Goal: Information Seeking & Learning: Learn about a topic

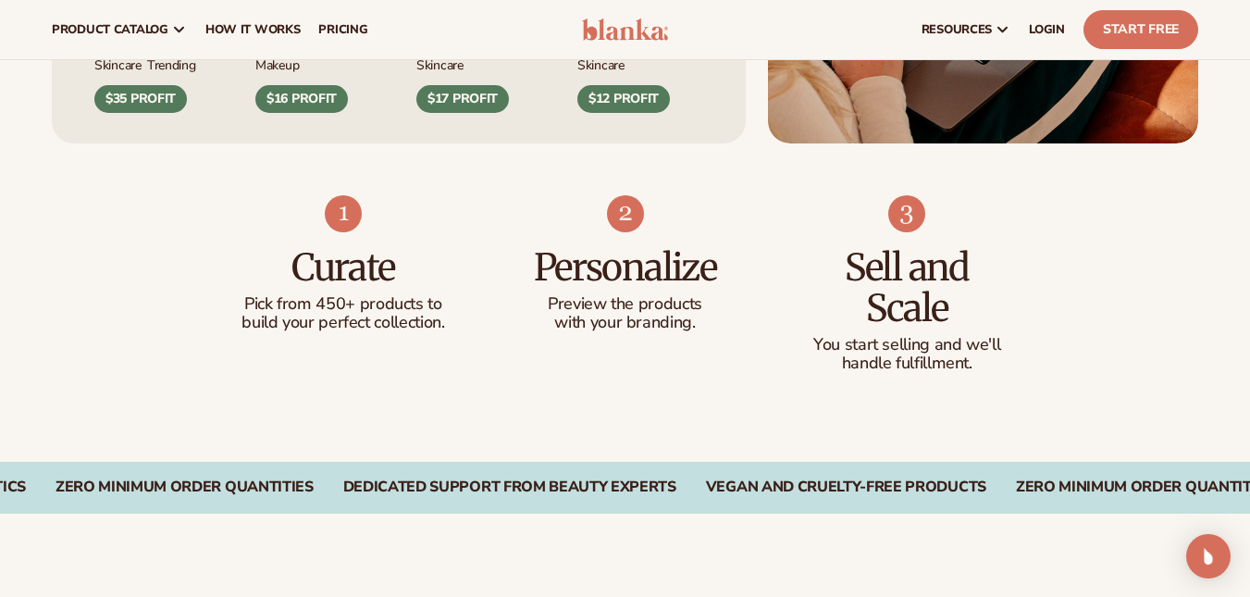
scroll to position [1048, 0]
click at [523, 315] on p "with your branding." at bounding box center [625, 324] width 208 height 19
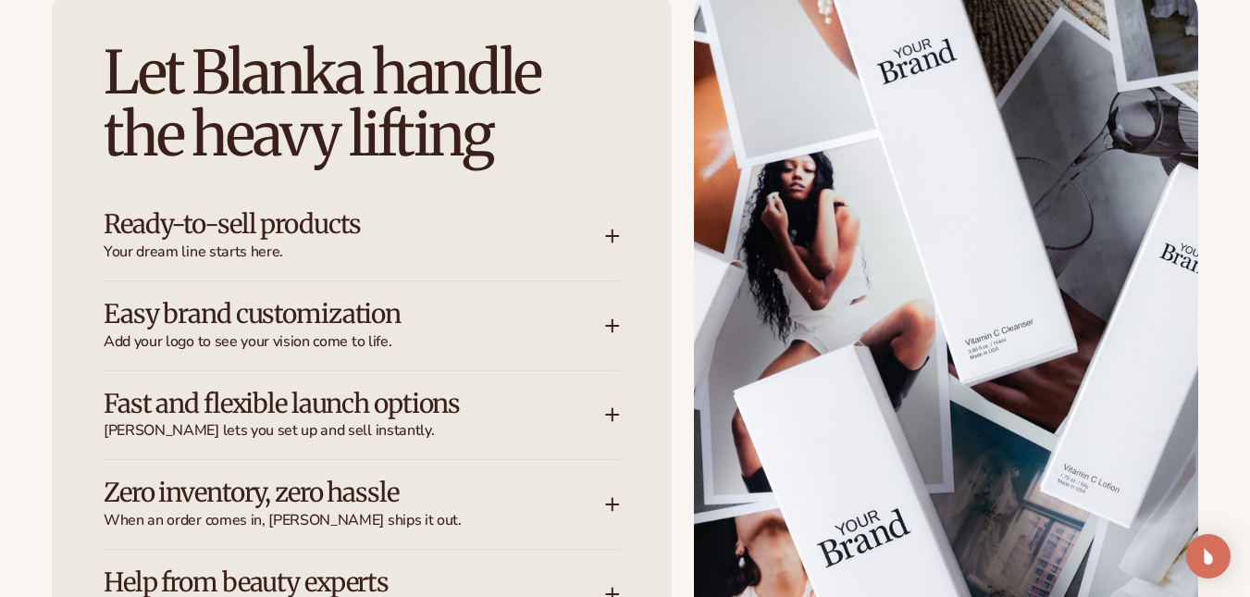
scroll to position [2344, 0]
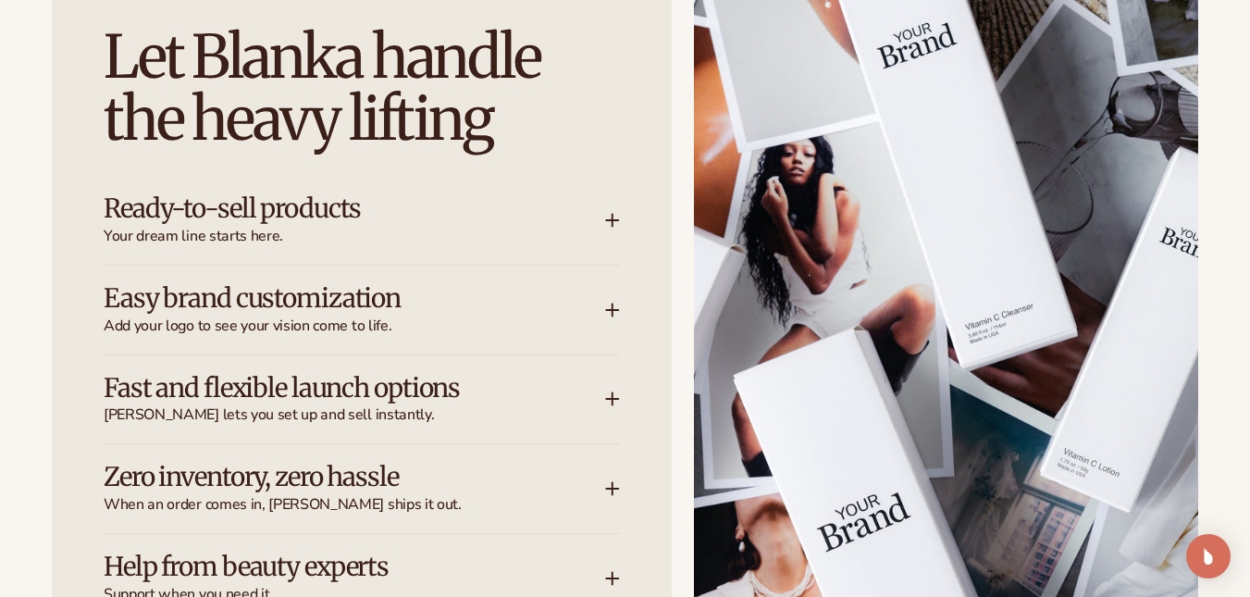
click at [404, 300] on h3 "Easy brand customization" at bounding box center [327, 298] width 446 height 29
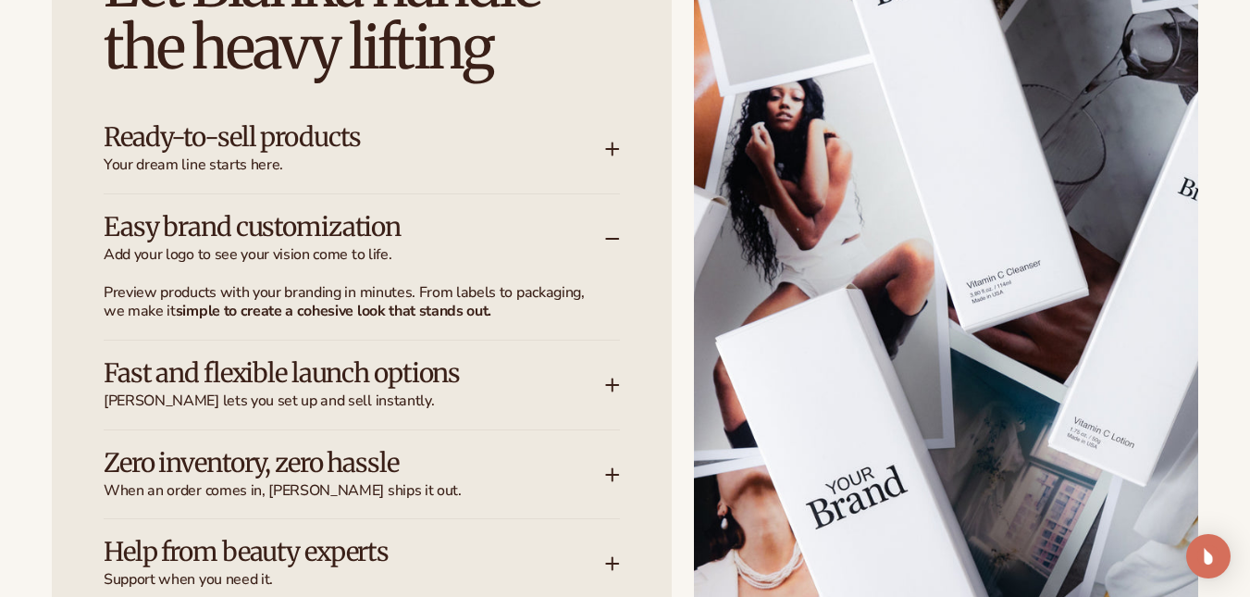
scroll to position [2416, 0]
click at [523, 137] on h3 "Ready-to-sell products" at bounding box center [327, 136] width 446 height 29
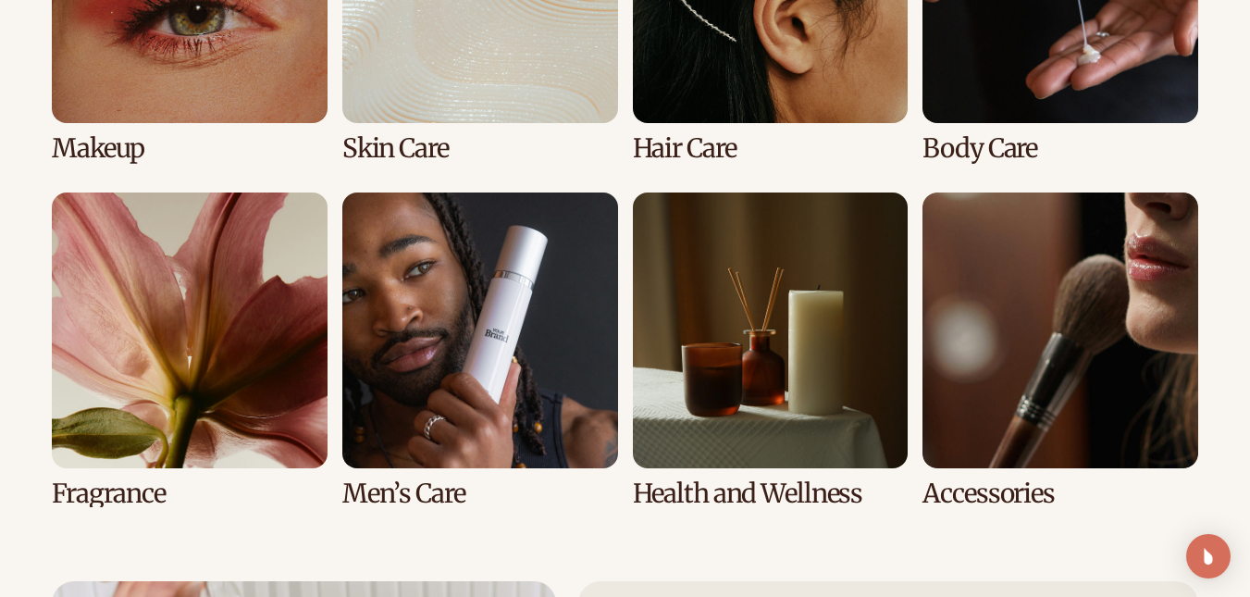
scroll to position [3837, 0]
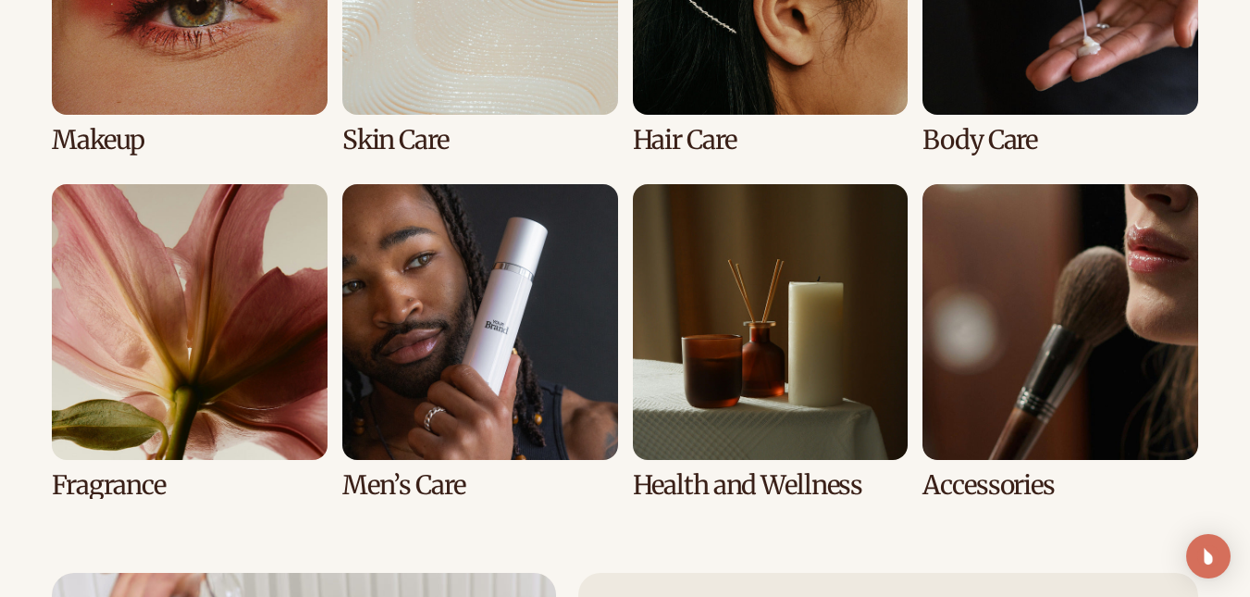
click at [194, 288] on link "5 / 8" at bounding box center [190, 342] width 276 height 316
click at [191, 289] on link "5 / 8" at bounding box center [190, 342] width 276 height 316
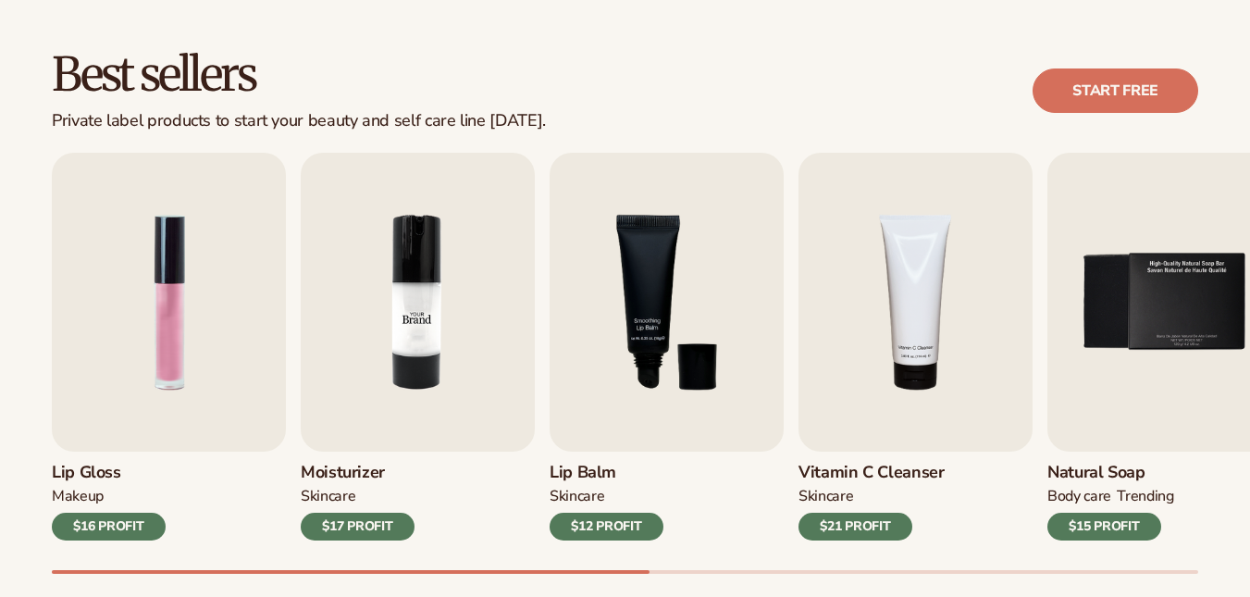
scroll to position [498, 0]
click at [651, 350] on img "3 / 9" at bounding box center [667, 302] width 234 height 299
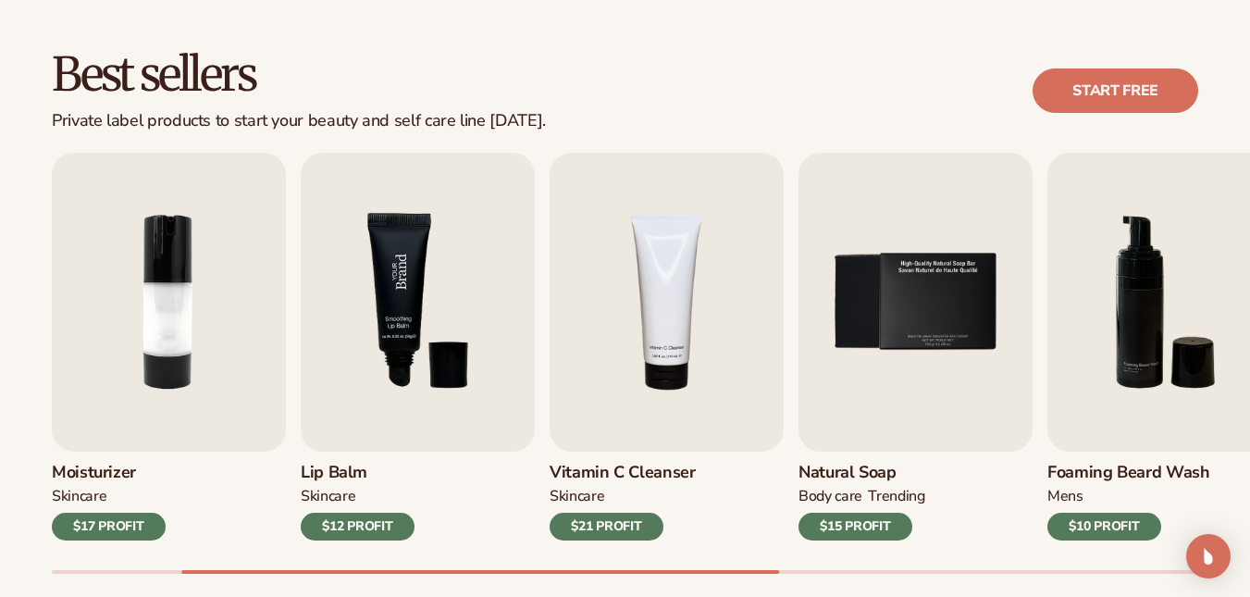
click at [441, 298] on img "3 / 9" at bounding box center [418, 302] width 234 height 299
click at [440, 295] on img "3 / 9" at bounding box center [418, 302] width 234 height 299
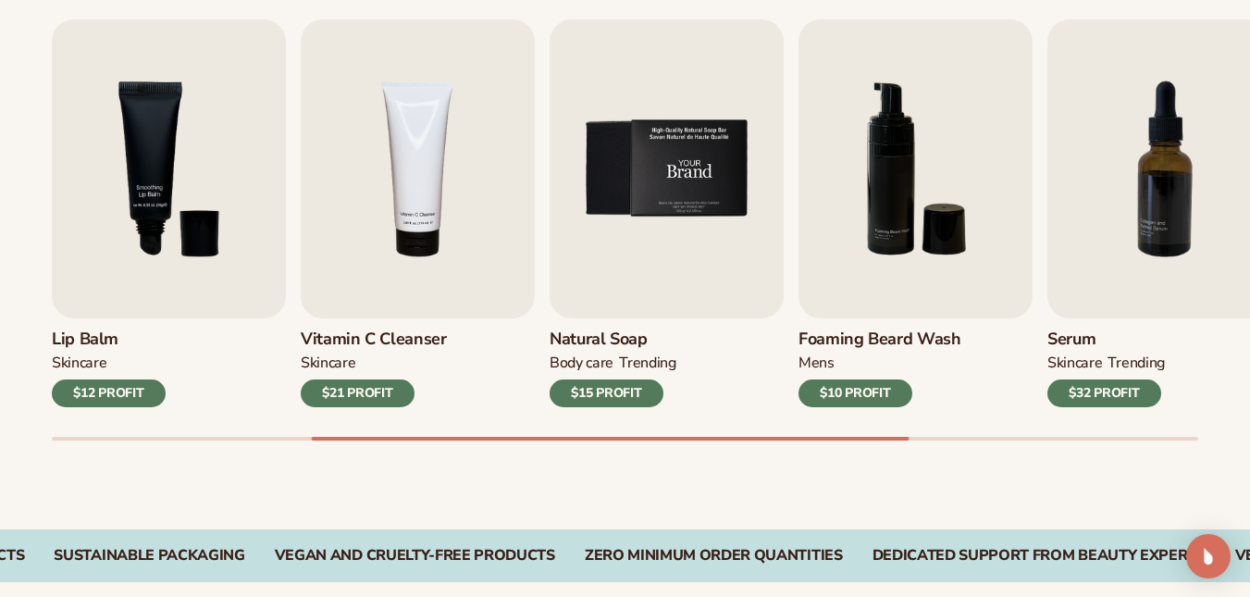
scroll to position [641, 0]
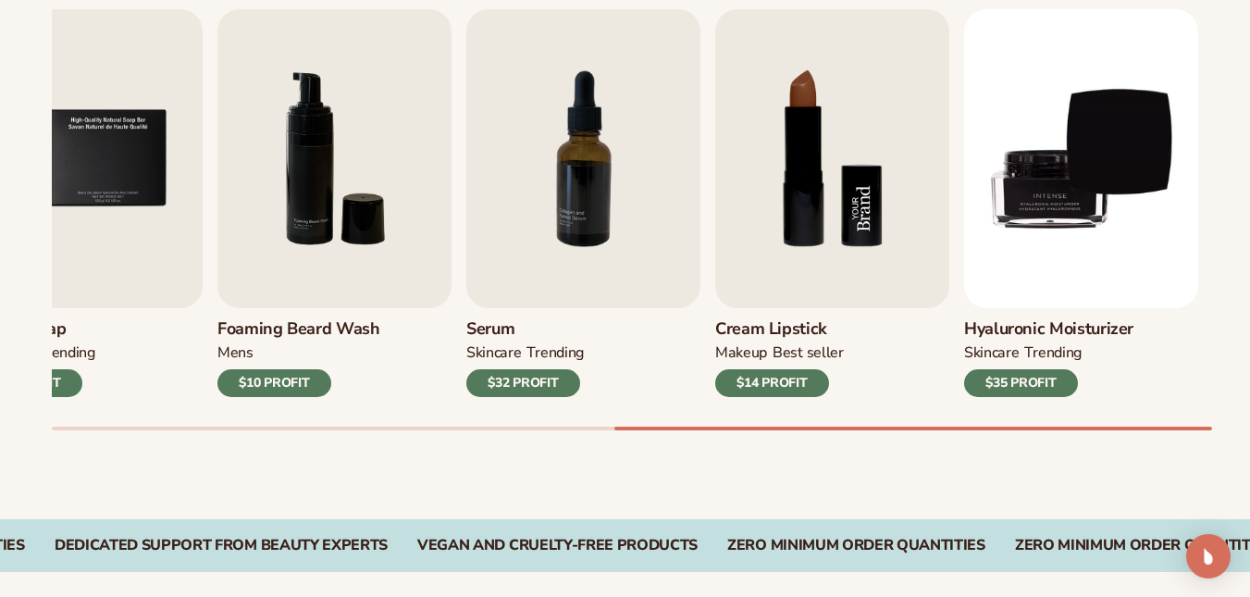
click at [765, 163] on img "8 / 9" at bounding box center [832, 158] width 234 height 299
click at [755, 374] on div "$14 PROFIT" at bounding box center [772, 383] width 114 height 28
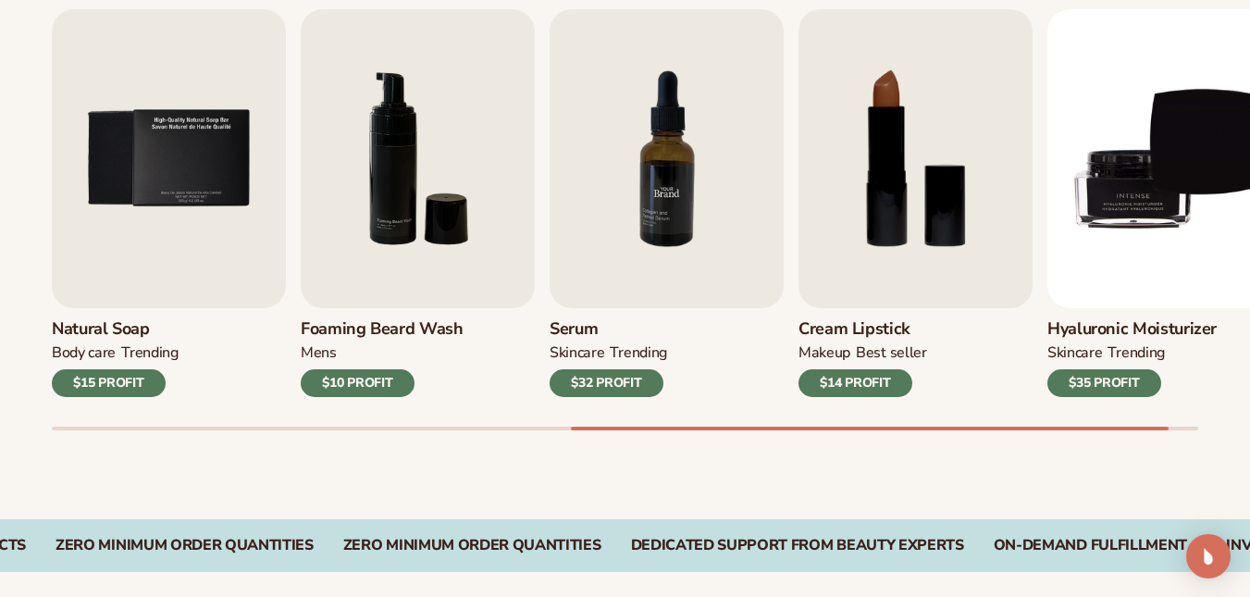
click at [720, 160] on img "7 / 9" at bounding box center [667, 158] width 234 height 299
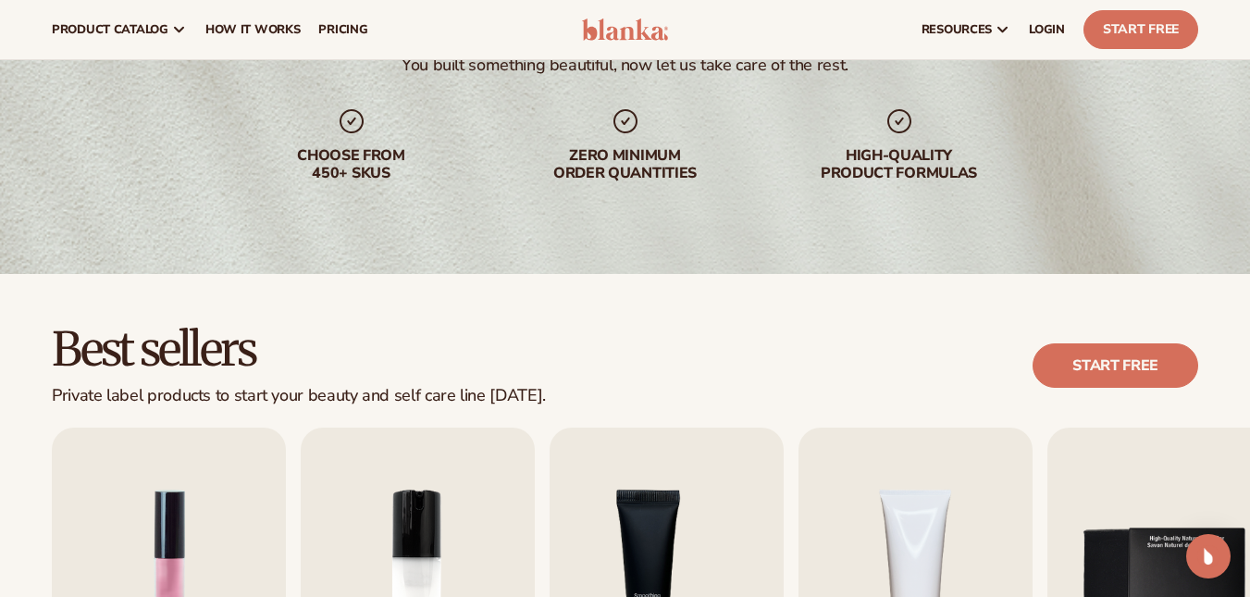
scroll to position [222, 0]
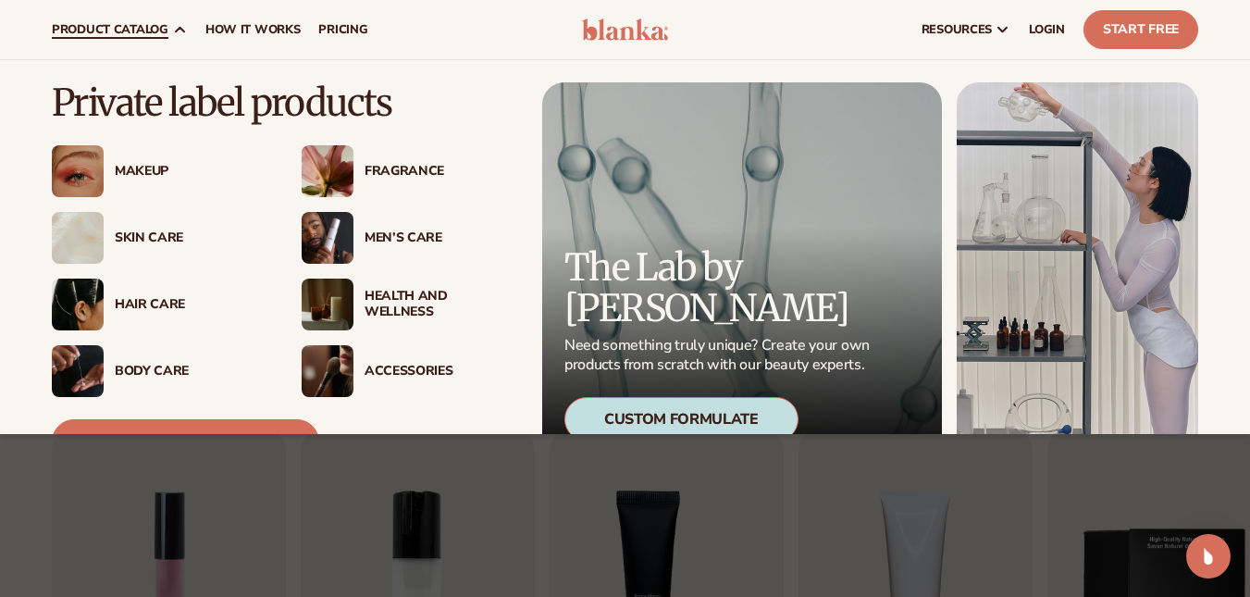
click at [363, 191] on div "Fragrance" at bounding box center [408, 171] width 213 height 52
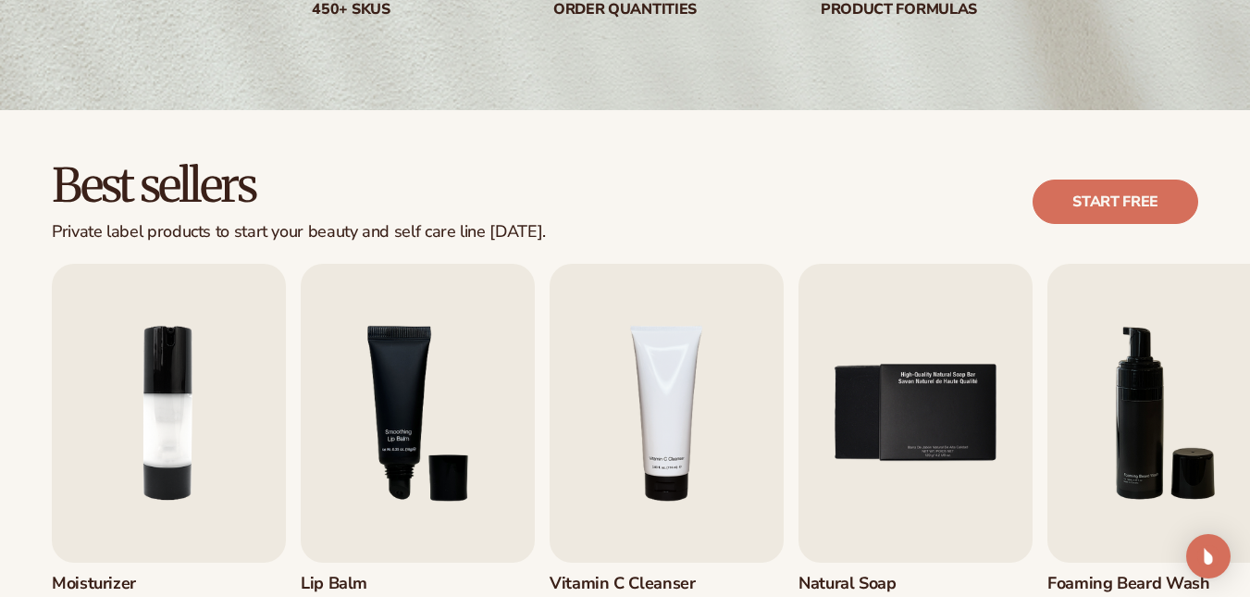
scroll to position [391, 0]
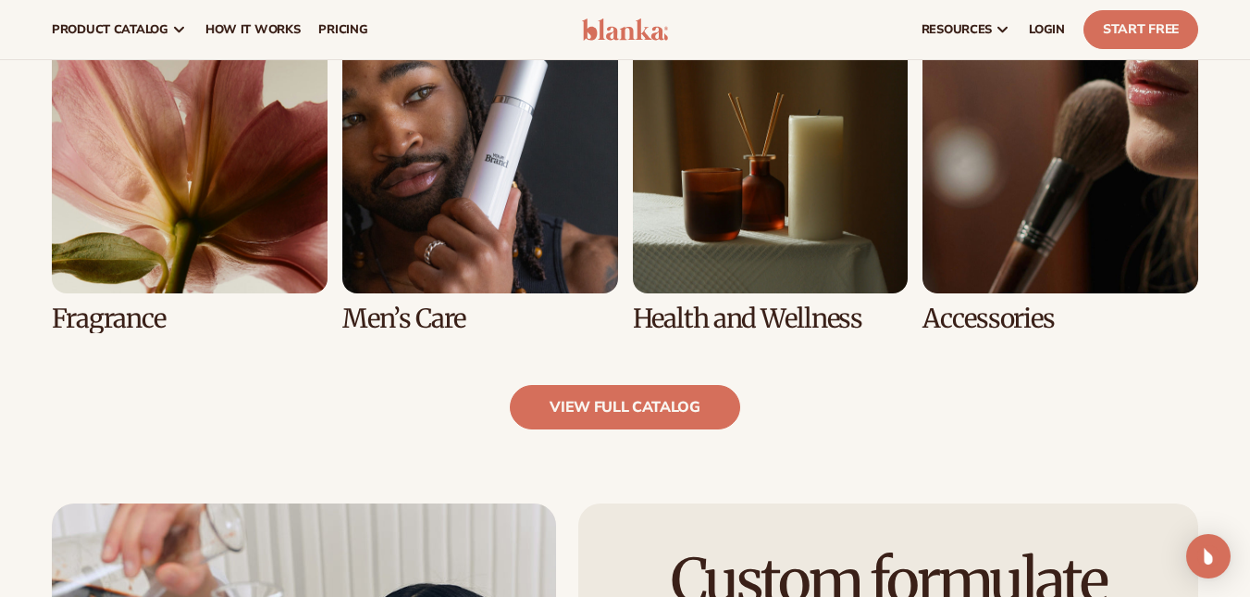
click at [186, 245] on link "5 / 8" at bounding box center [190, 176] width 276 height 316
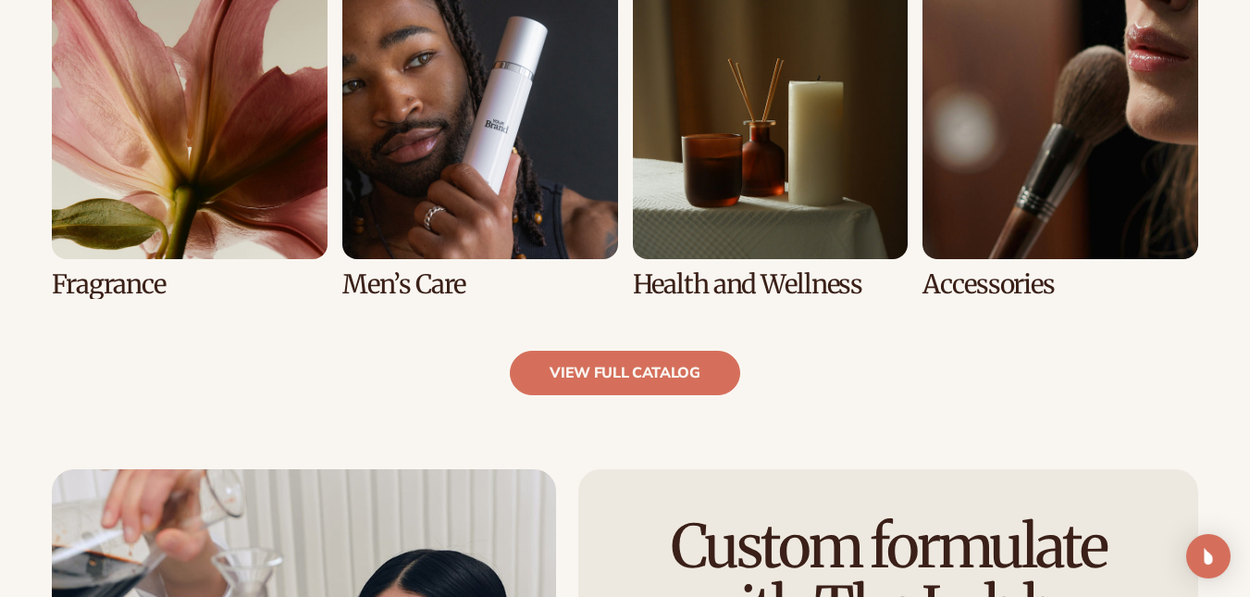
scroll to position [1947, 0]
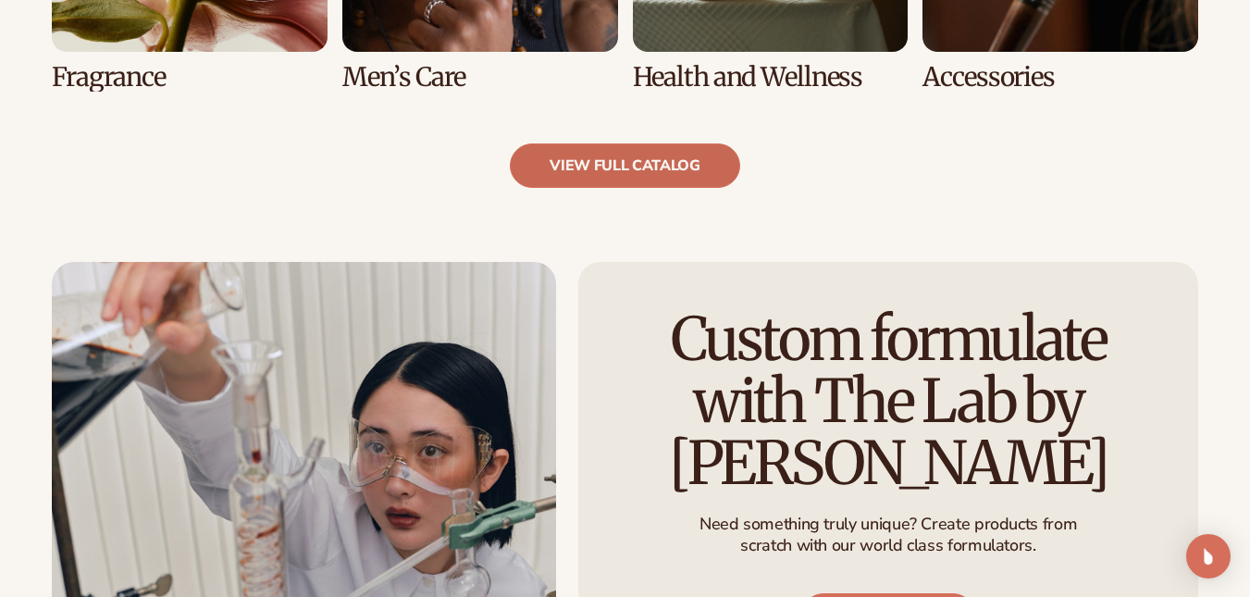
click at [586, 165] on link "view full catalog" at bounding box center [625, 165] width 230 height 44
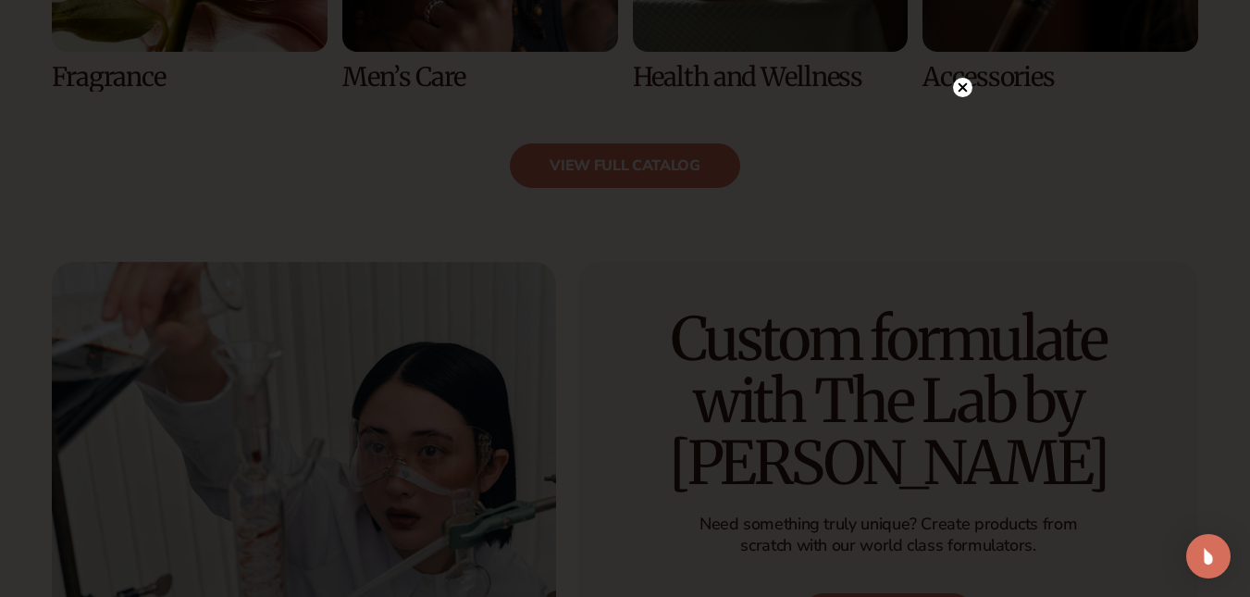
click at [966, 84] on icon at bounding box center [962, 87] width 9 height 9
